Goal: Book appointment/travel/reservation

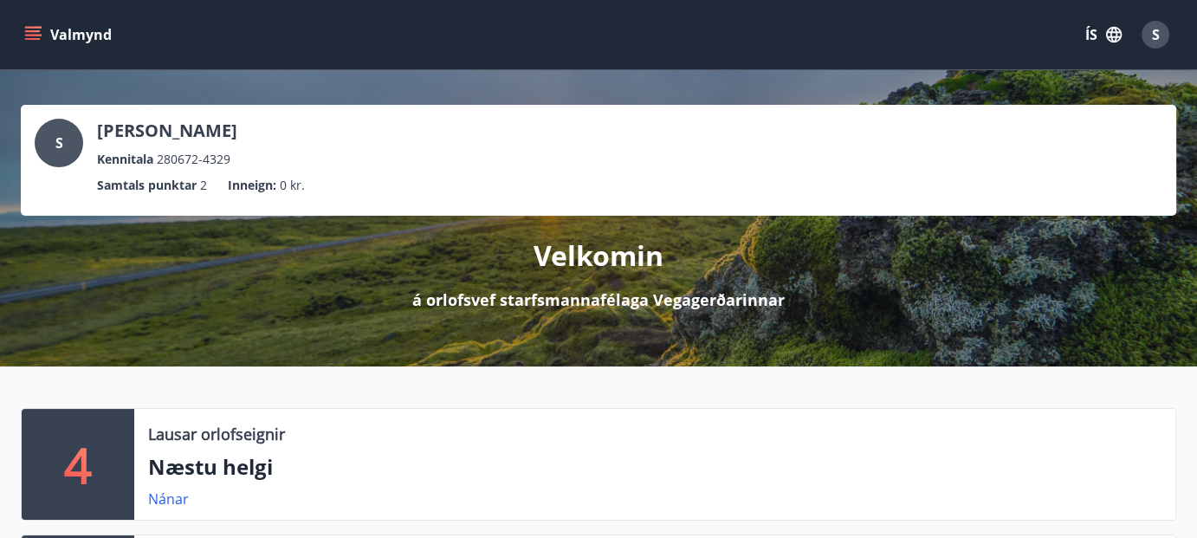
click at [36, 37] on icon "menu" at bounding box center [32, 34] width 17 height 17
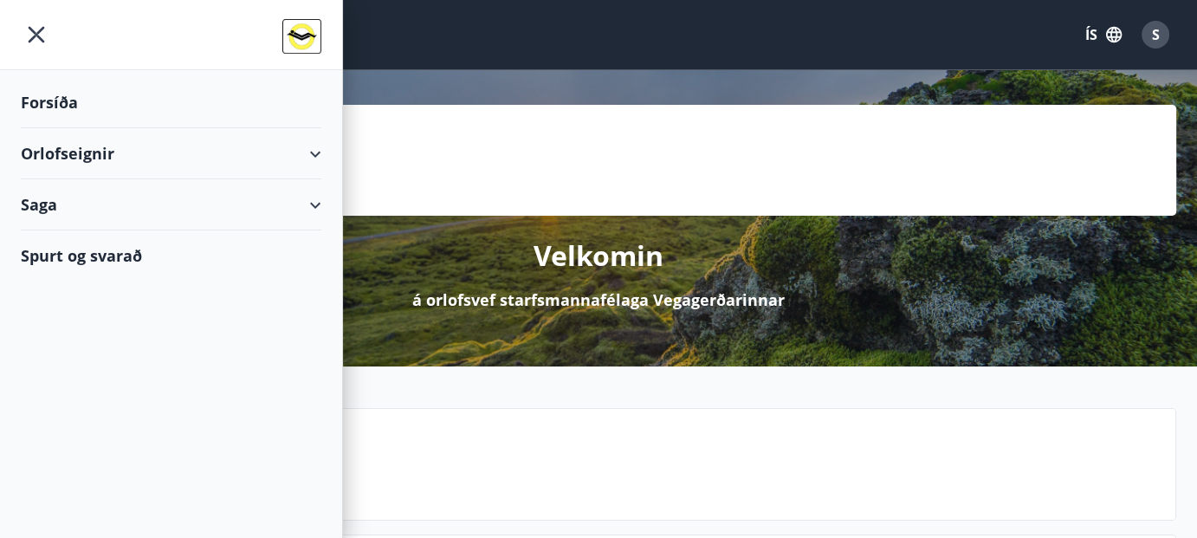
click at [112, 158] on div "Orlofseignir" at bounding box center [171, 153] width 301 height 51
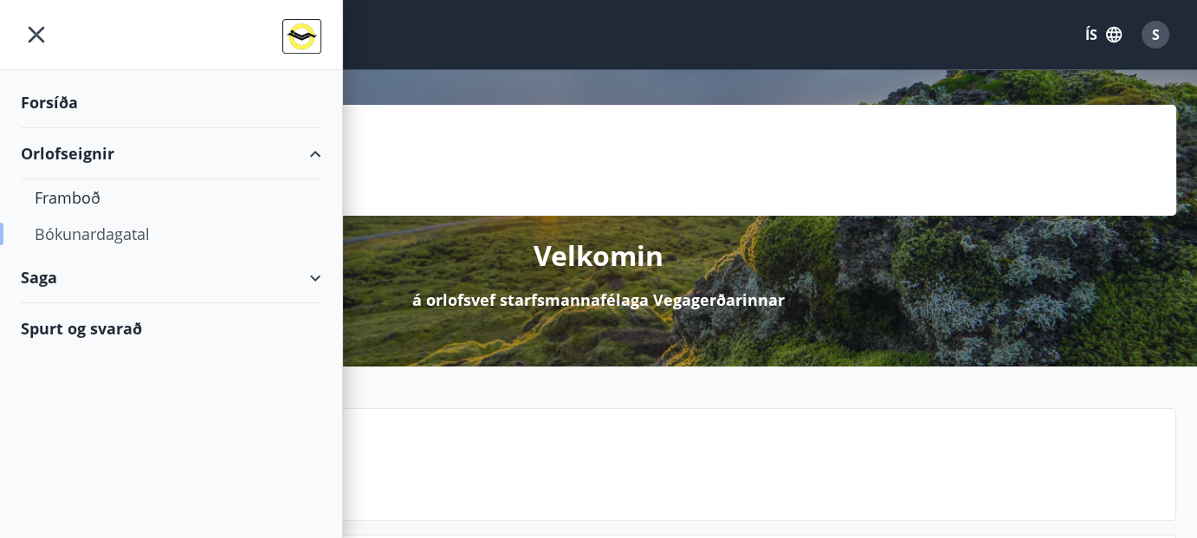
click at [111, 224] on div "Bókunardagatal" at bounding box center [171, 234] width 273 height 36
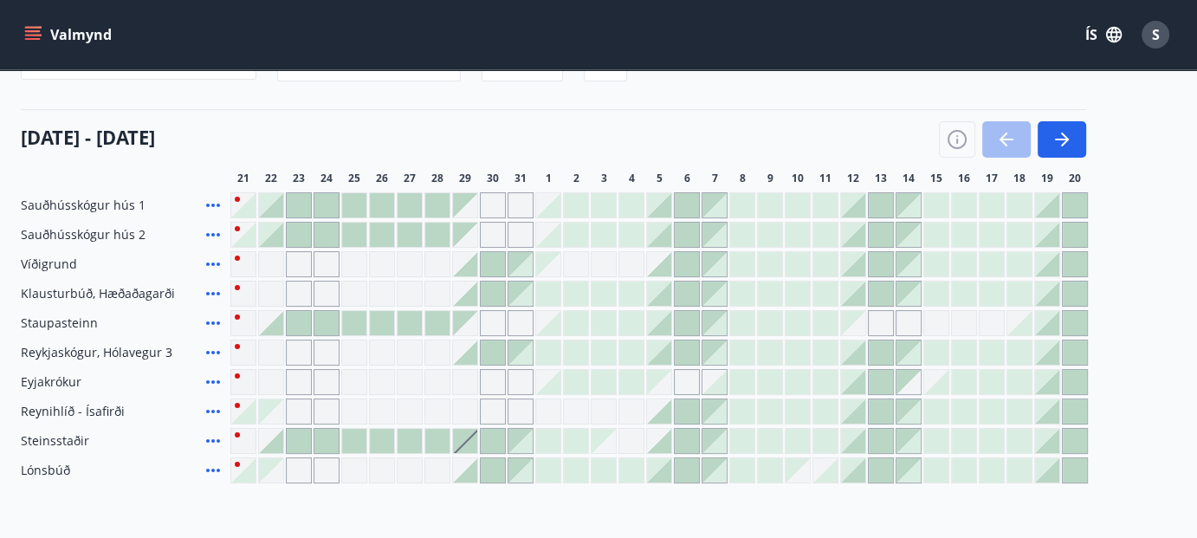
scroll to position [210, 0]
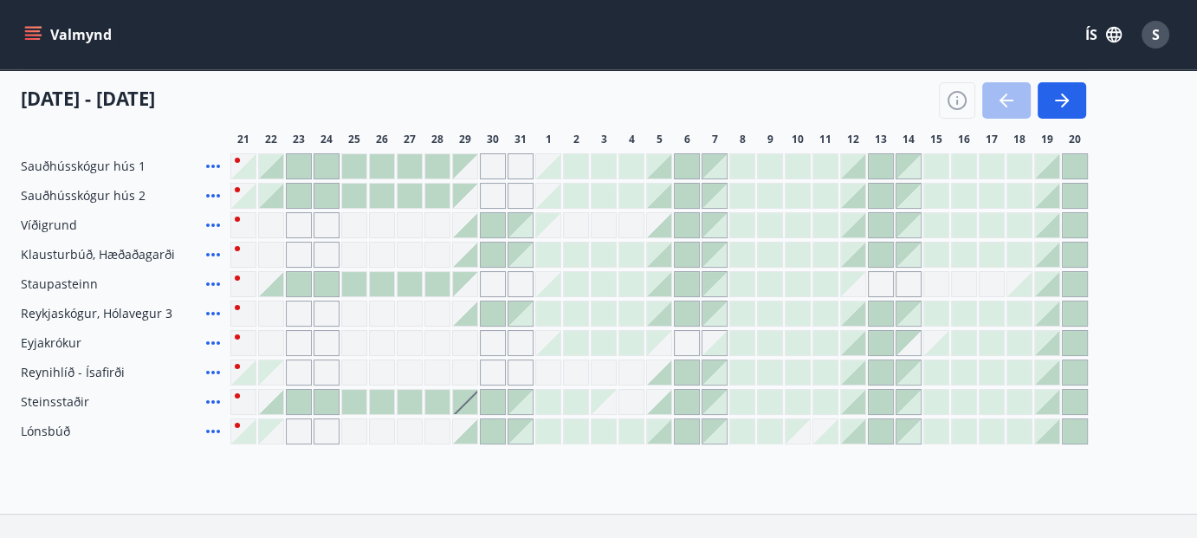
click at [833, 366] on div at bounding box center [825, 372] width 24 height 24
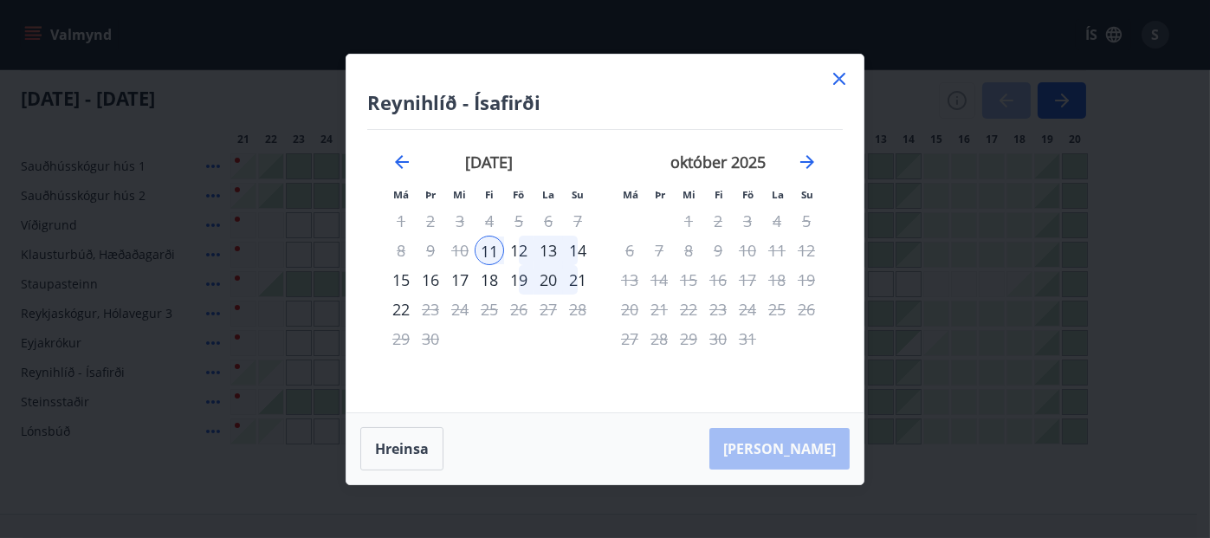
click at [840, 78] on icon at bounding box center [839, 79] width 12 height 12
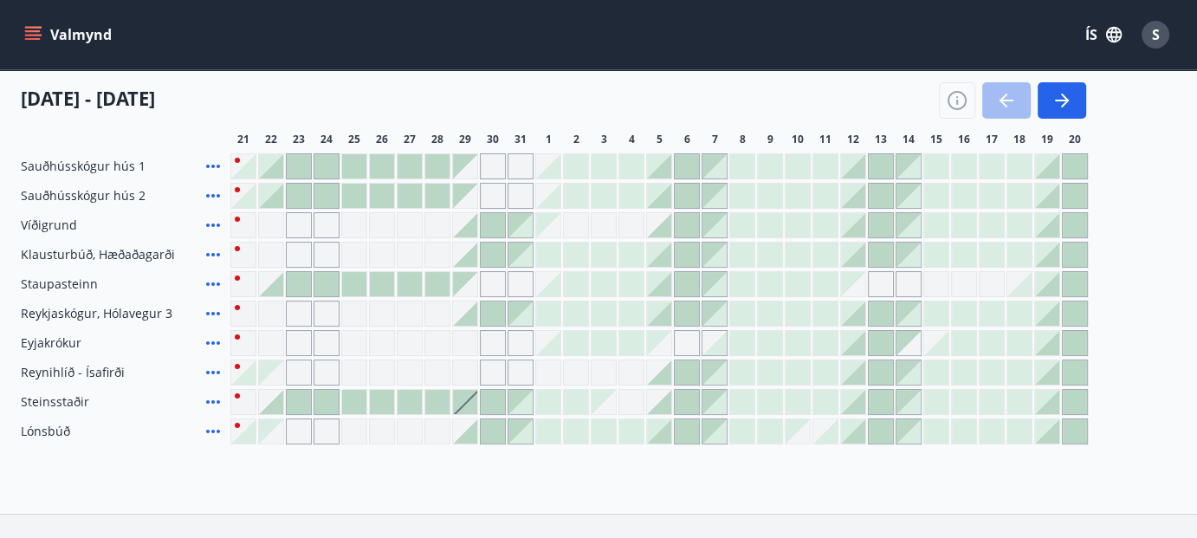
click at [307, 57] on div "Valmynd ÍS S" at bounding box center [598, 34] width 1197 height 69
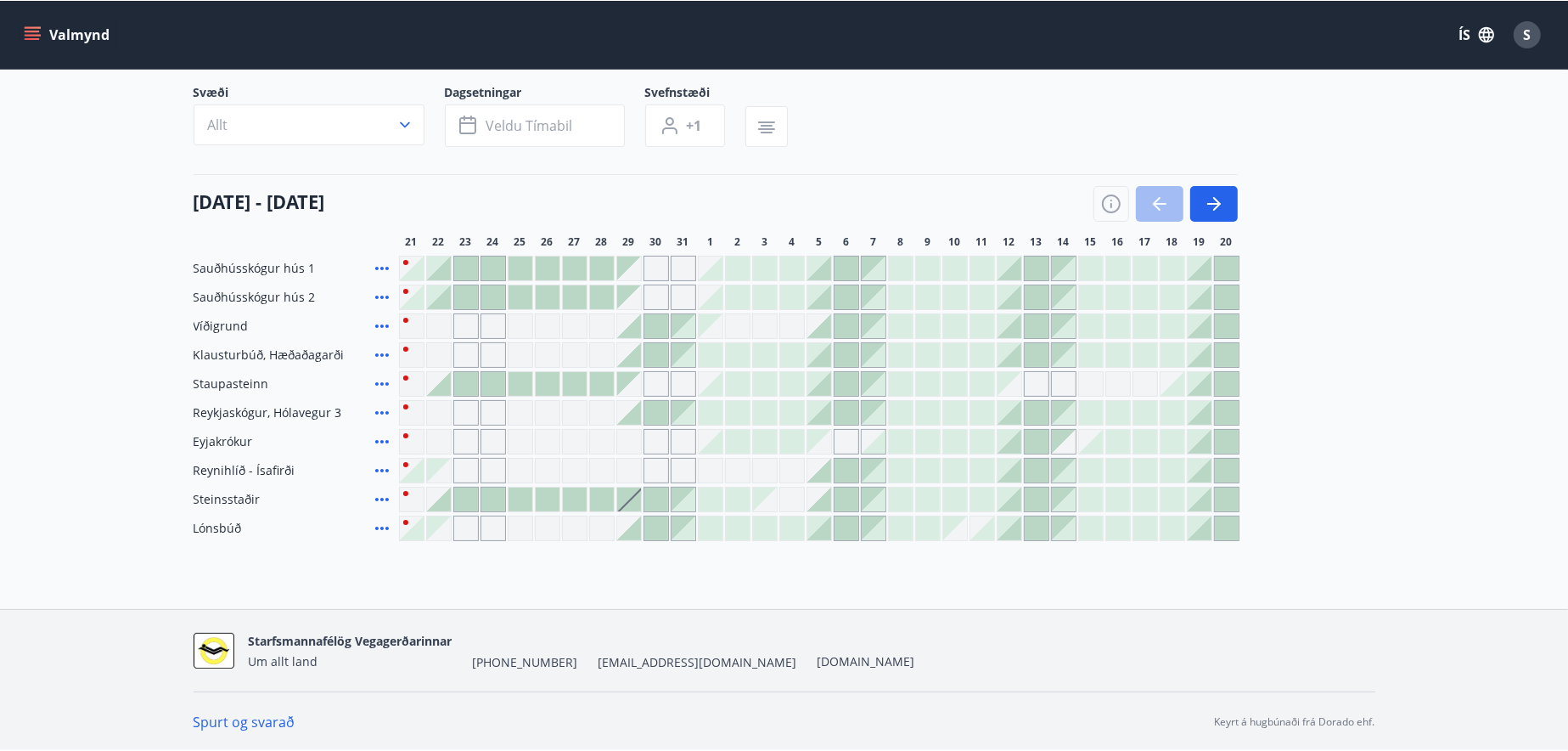
scroll to position [113, 0]
